Goal: Information Seeking & Learning: Learn about a topic

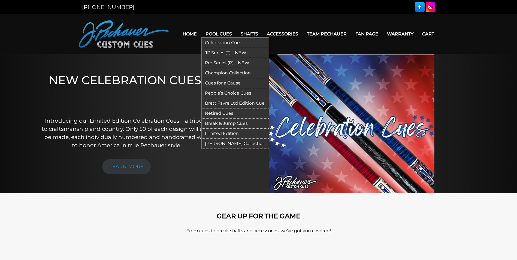
click at [214, 112] on link "Retired Cues" at bounding box center [235, 113] width 67 height 10
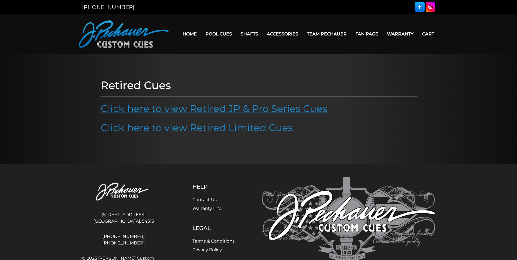
click at [181, 110] on link "Click here to view Retired JP & Pro Series Cues" at bounding box center [214, 108] width 227 height 12
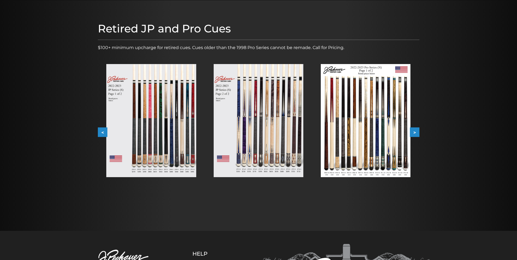
scroll to position [54, 0]
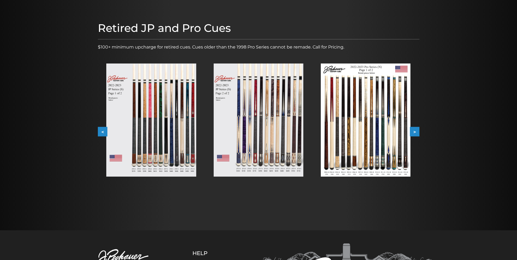
click at [416, 132] on button ">" at bounding box center [415, 132] width 10 height 10
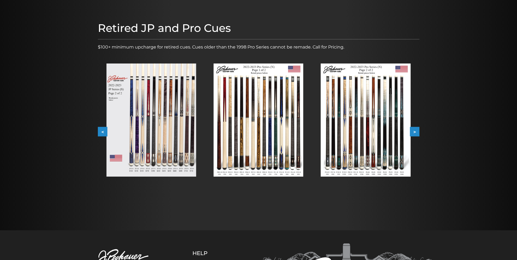
click at [416, 132] on button ">" at bounding box center [415, 132] width 10 height 10
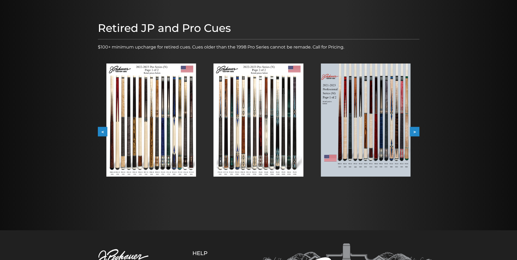
click at [416, 132] on button ">" at bounding box center [415, 132] width 10 height 10
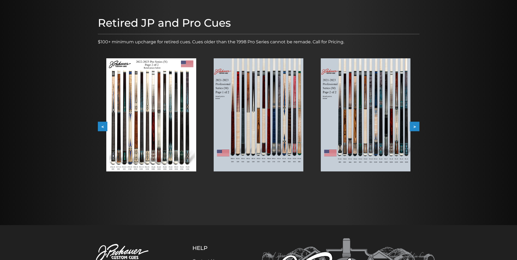
scroll to position [61, 0]
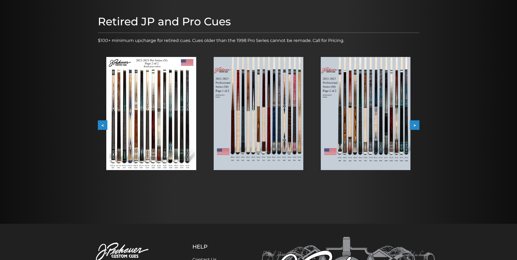
click at [345, 131] on img at bounding box center [366, 113] width 90 height 113
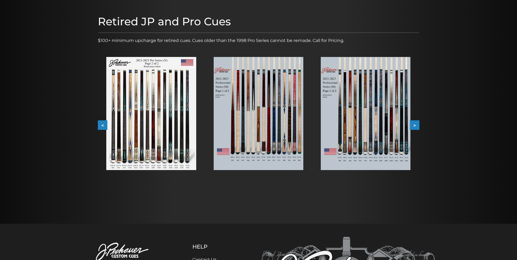
click at [345, 132] on div at bounding box center [258, 183] width 517 height 489
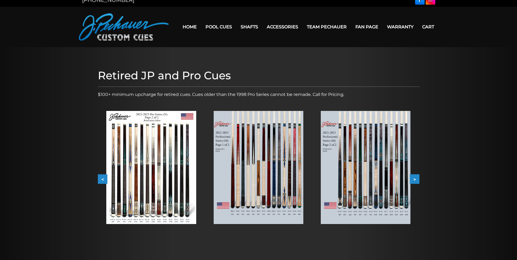
scroll to position [0, 0]
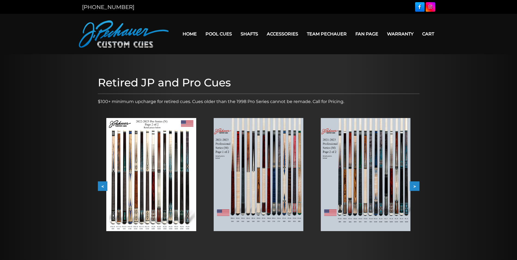
click at [345, 56] on div at bounding box center [258, 169] width 517 height 231
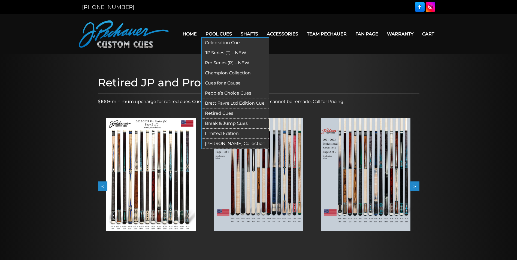
click at [223, 32] on link "Pool Cues" at bounding box center [218, 34] width 35 height 14
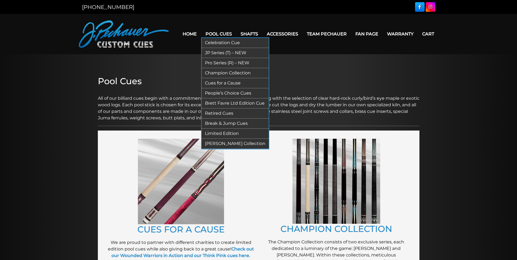
click at [217, 63] on link "Pro Series (R) – NEW" at bounding box center [235, 63] width 67 height 10
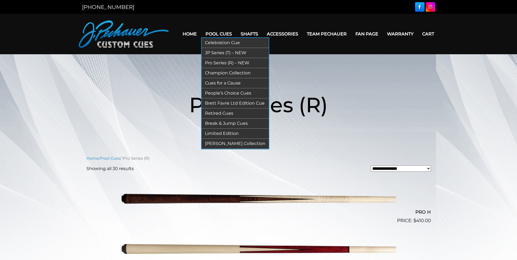
click at [220, 42] on link "Celebration Cue" at bounding box center [235, 43] width 67 height 10
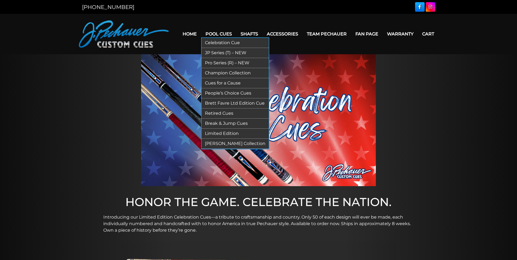
click at [214, 62] on link "Pro Series (R) – NEW" at bounding box center [235, 63] width 67 height 10
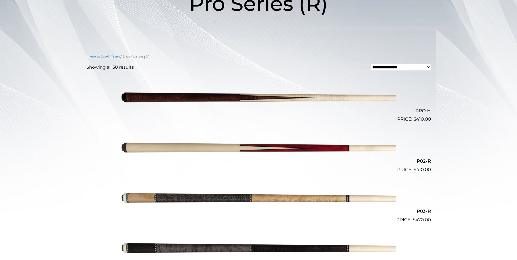
scroll to position [100, 0]
